Goal: Information Seeking & Learning: Learn about a topic

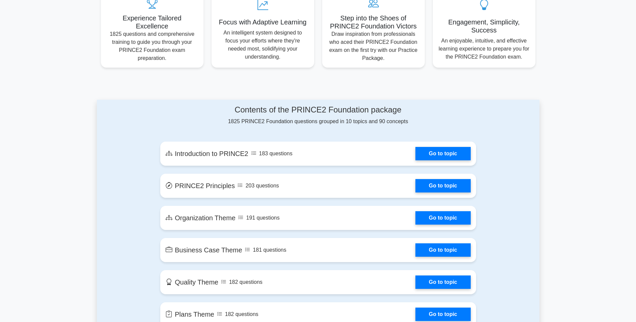
scroll to position [273, 0]
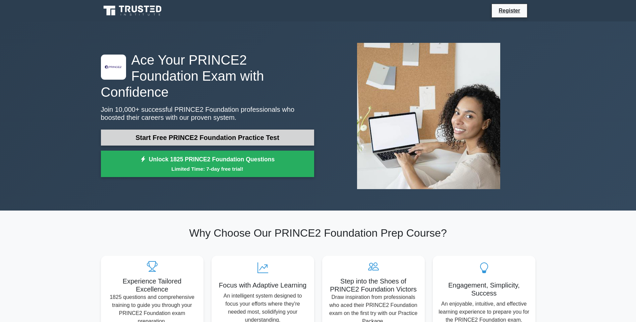
click at [221, 130] on link "Start Free PRINCE2 Foundation Practice Test" at bounding box center [207, 138] width 213 height 16
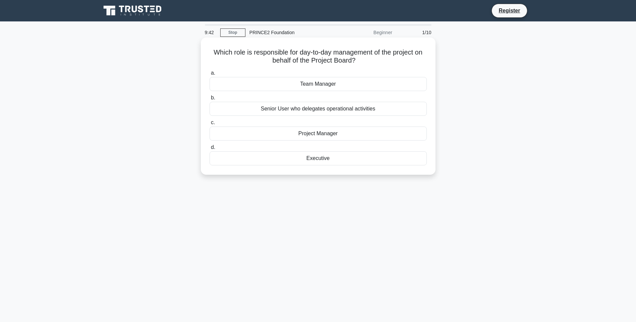
click at [292, 135] on div "Project Manager" at bounding box center [318, 134] width 217 height 14
click at [210, 125] on input "c. Project Manager" at bounding box center [210, 123] width 0 height 4
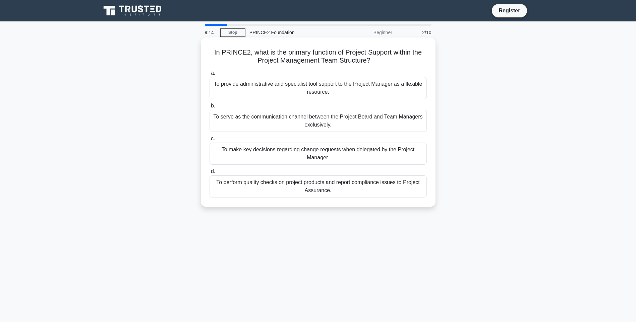
click at [319, 85] on div "To provide administrative and specialist tool support to the Project Manager as…" at bounding box center [318, 88] width 217 height 22
click at [210, 75] on input "a. To provide administrative and specialist tool support to the Project Manager…" at bounding box center [210, 73] width 0 height 4
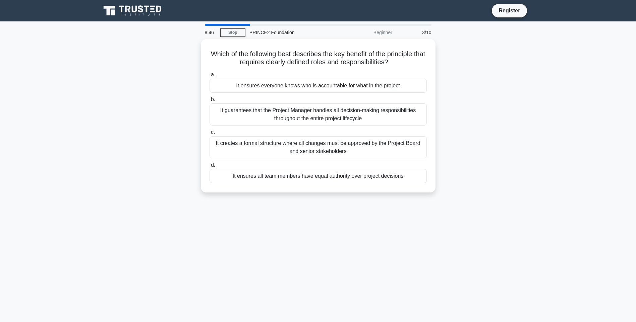
click at [319, 85] on div "It ensures everyone knows who is accountable for what in the project" at bounding box center [318, 86] width 217 height 14
click at [210, 77] on input "a. It ensures everyone knows who is accountable for what in the project" at bounding box center [210, 75] width 0 height 4
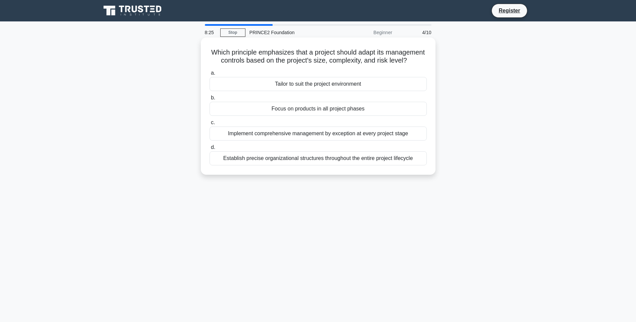
click at [305, 165] on div "Establish precise organizational structures throughout the entire project lifec…" at bounding box center [318, 159] width 217 height 14
click at [210, 150] on input "d. Establish precise organizational structures throughout the entire project li…" at bounding box center [210, 147] width 0 height 4
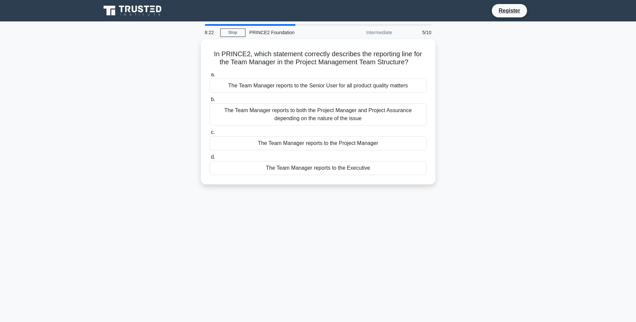
click at [305, 165] on div "The Team Manager reports to the Executive" at bounding box center [318, 168] width 217 height 14
click at [210, 160] on input "d. The Team Manager reports to the Executive" at bounding box center [210, 157] width 0 height 4
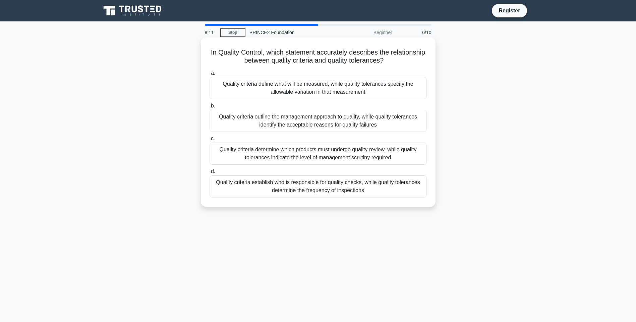
click at [311, 150] on div "Quality criteria determine which products must undergo quality review, while qu…" at bounding box center [318, 154] width 217 height 22
click at [210, 141] on input "c. Quality criteria determine which products must undergo quality review, while…" at bounding box center [210, 139] width 0 height 4
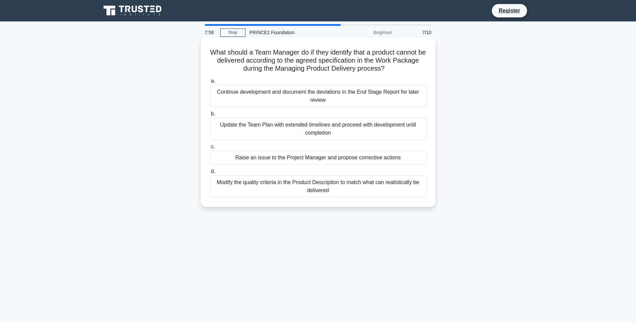
click at [311, 185] on div "Modify the quality criteria in the Product Description to match what can realis…" at bounding box center [318, 187] width 217 height 22
click at [210, 174] on input "d. Modify the quality criteria in the Product Description to match what can rea…" at bounding box center [210, 172] width 0 height 4
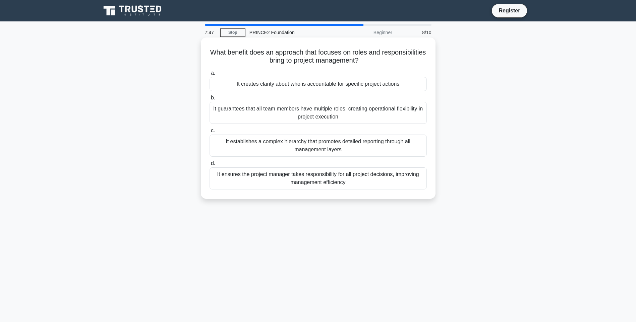
click at [325, 147] on div "It establishes a complex hierarchy that promotes detailed reporting through all…" at bounding box center [318, 146] width 217 height 22
click at [210, 133] on input "c. It establishes a complex hierarchy that promotes detailed reporting through …" at bounding box center [210, 131] width 0 height 4
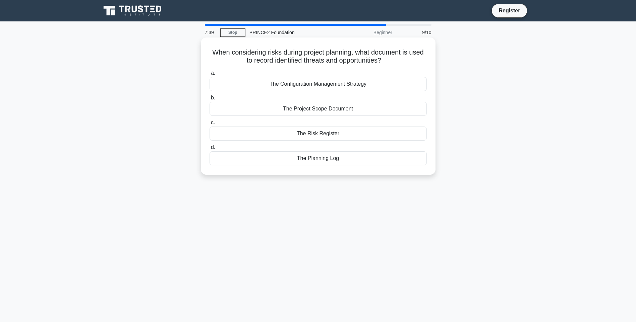
click at [324, 131] on div "The Risk Register" at bounding box center [318, 134] width 217 height 14
click at [210, 125] on input "c. The Risk Register" at bounding box center [210, 123] width 0 height 4
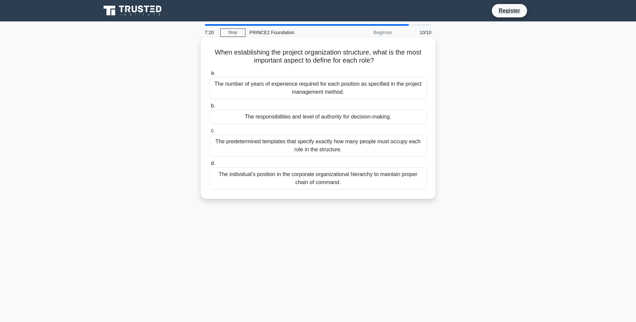
click at [328, 117] on div "The responsibilities and level of authority for decision-making." at bounding box center [318, 117] width 217 height 14
click at [210, 108] on input "b. The responsibilities and level of authority for decision-making." at bounding box center [210, 106] width 0 height 4
